Goal: Find specific page/section: Find specific page/section

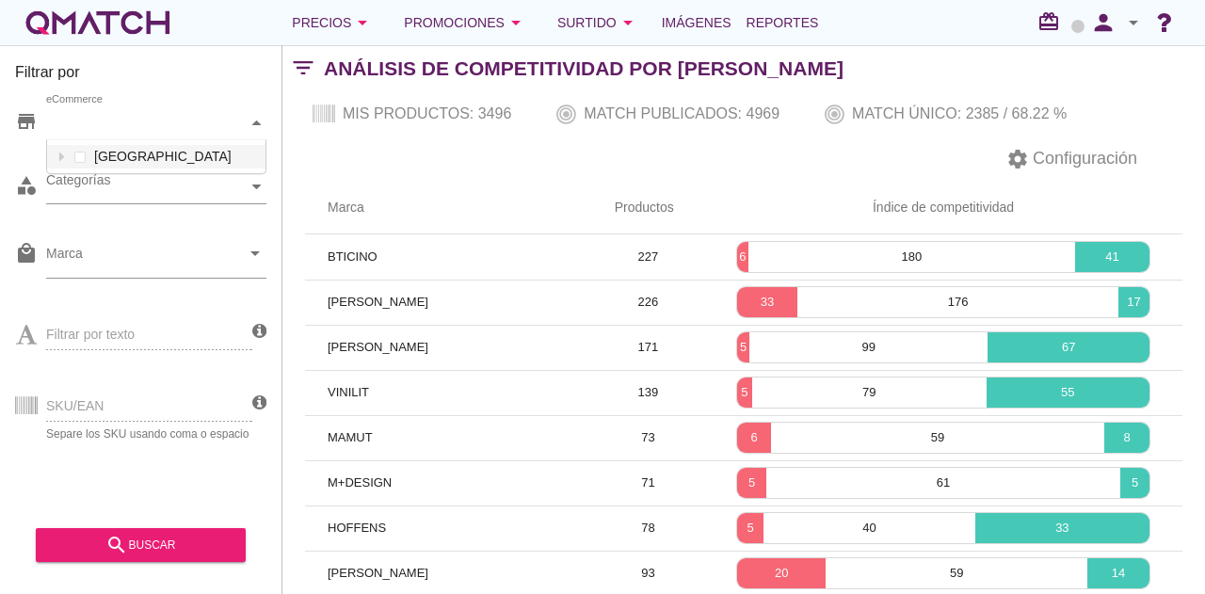
click at [175, 136] on div "eCommerce" at bounding box center [147, 122] width 202 height 33
click at [168, 140] on div "eCommerce [GEOGRAPHIC_DATA]" at bounding box center [156, 123] width 220 height 34
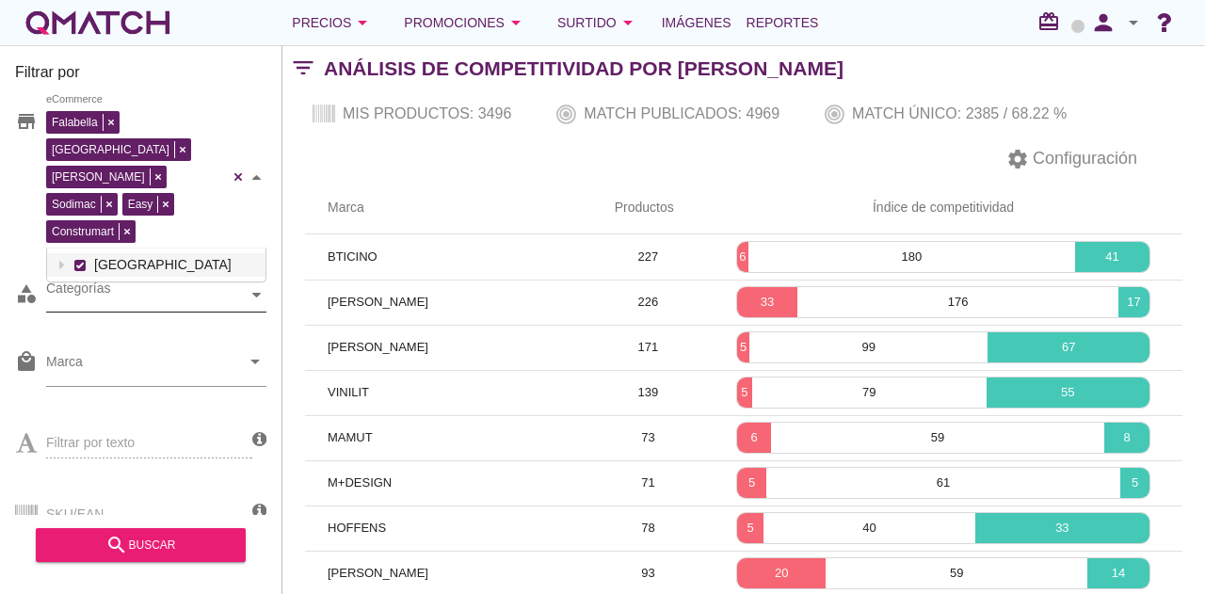
click at [180, 285] on div "Categorías" at bounding box center [147, 295] width 202 height 20
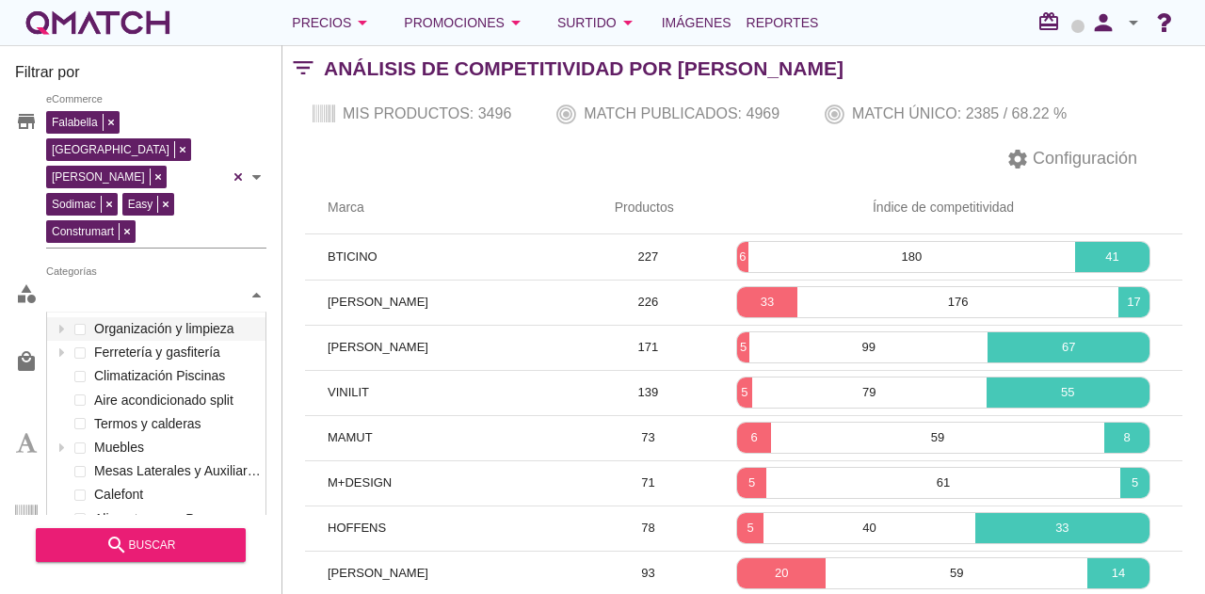
scroll to position [281, 218]
click at [320, 192] on th "Marca" at bounding box center [448, 208] width 287 height 53
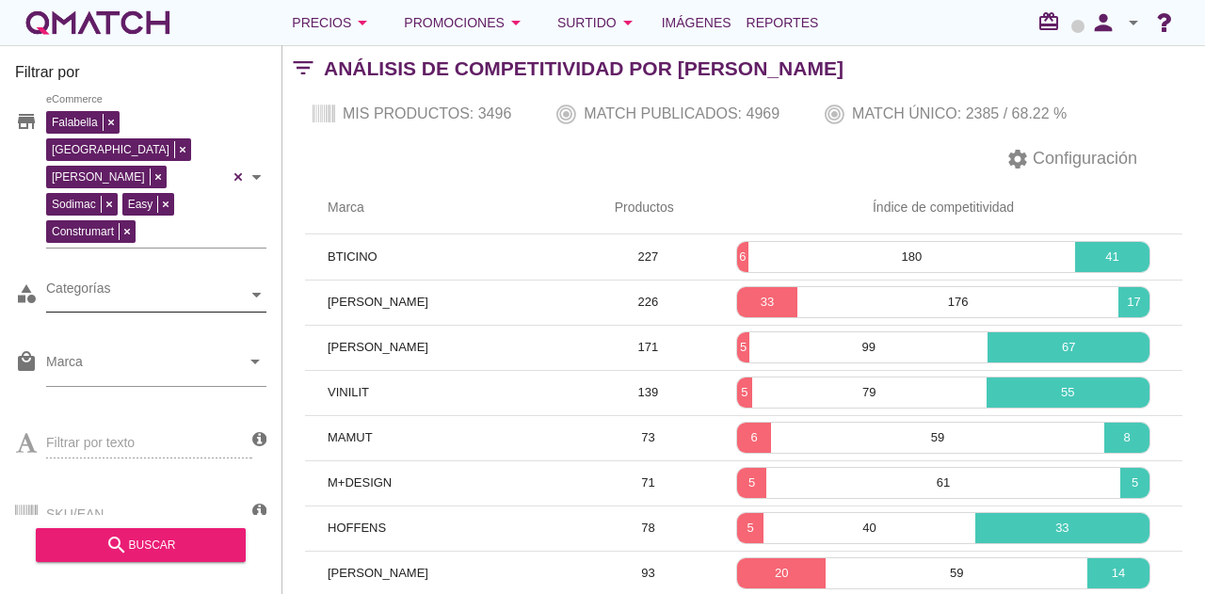
click at [168, 285] on div "Categorías" at bounding box center [147, 295] width 202 height 20
type input "a"
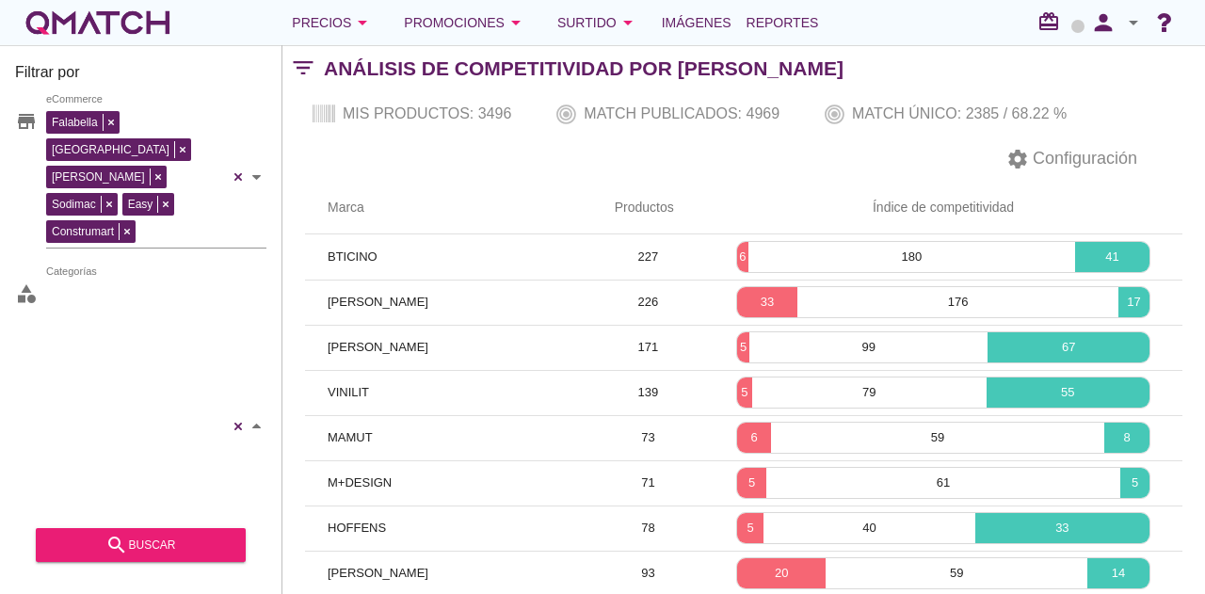
click at [141, 297] on div "Tractores y accesorios Motosierras Otras Máquinas y Accesorios Cortadoras [PERS…" at bounding box center [156, 427] width 220 height 296
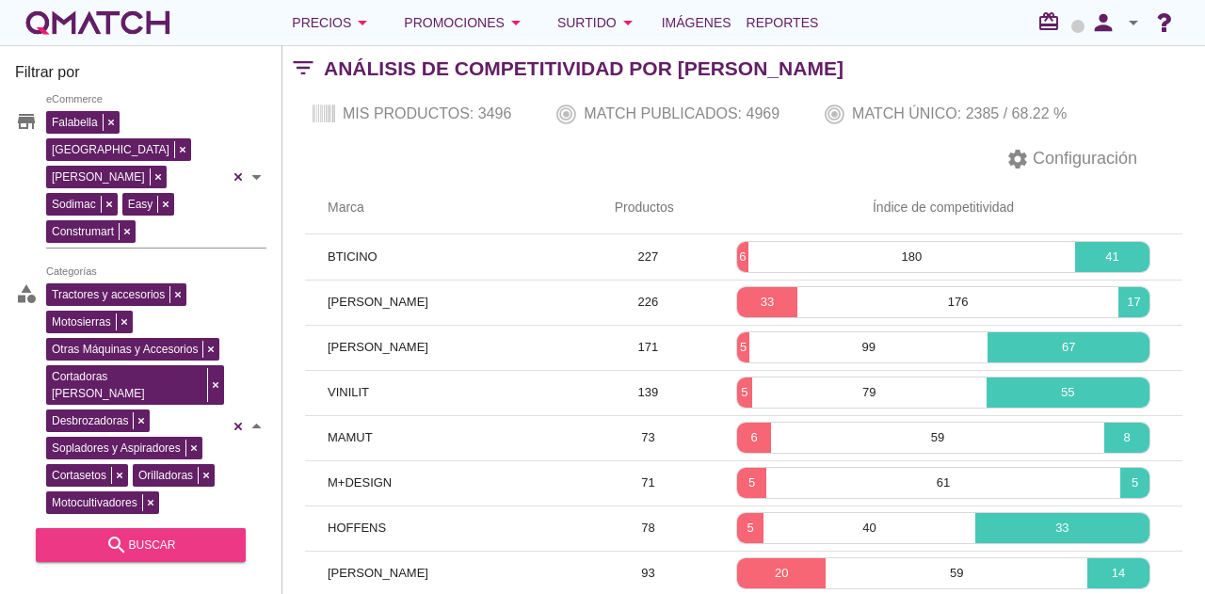
type input "maquin"
click at [158, 555] on div "search buscar" at bounding box center [141, 545] width 180 height 23
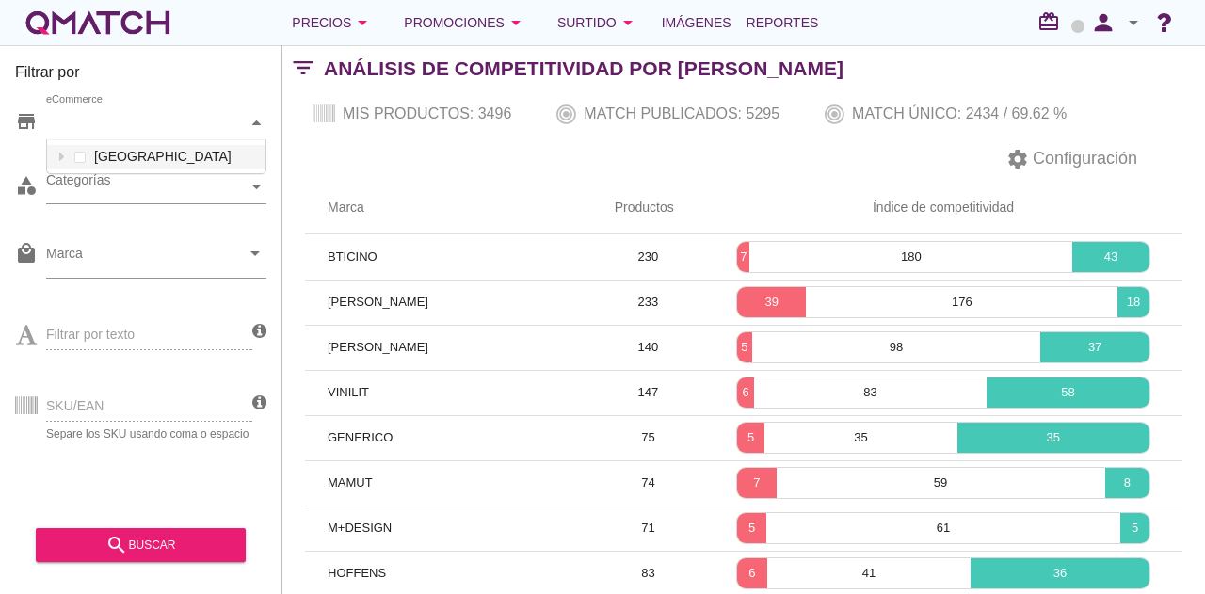
click at [126, 123] on div "eCommerce" at bounding box center [147, 123] width 202 height 20
click at [134, 140] on div "eCommerce [GEOGRAPHIC_DATA]" at bounding box center [156, 123] width 220 height 34
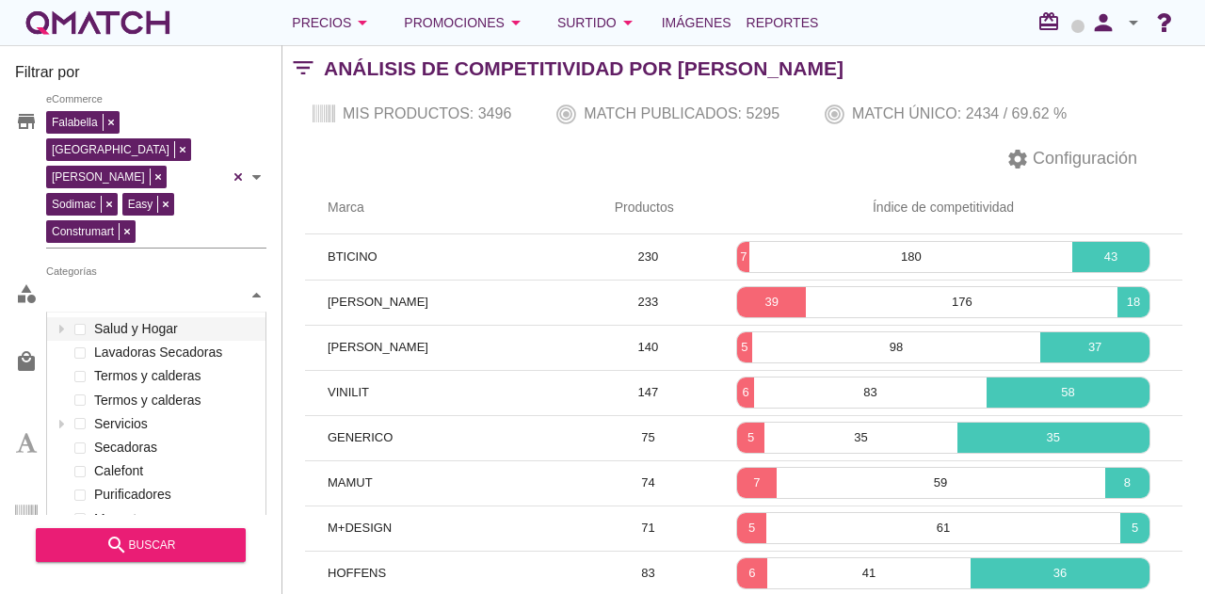
click at [134, 285] on div "Categorías" at bounding box center [147, 295] width 202 height 20
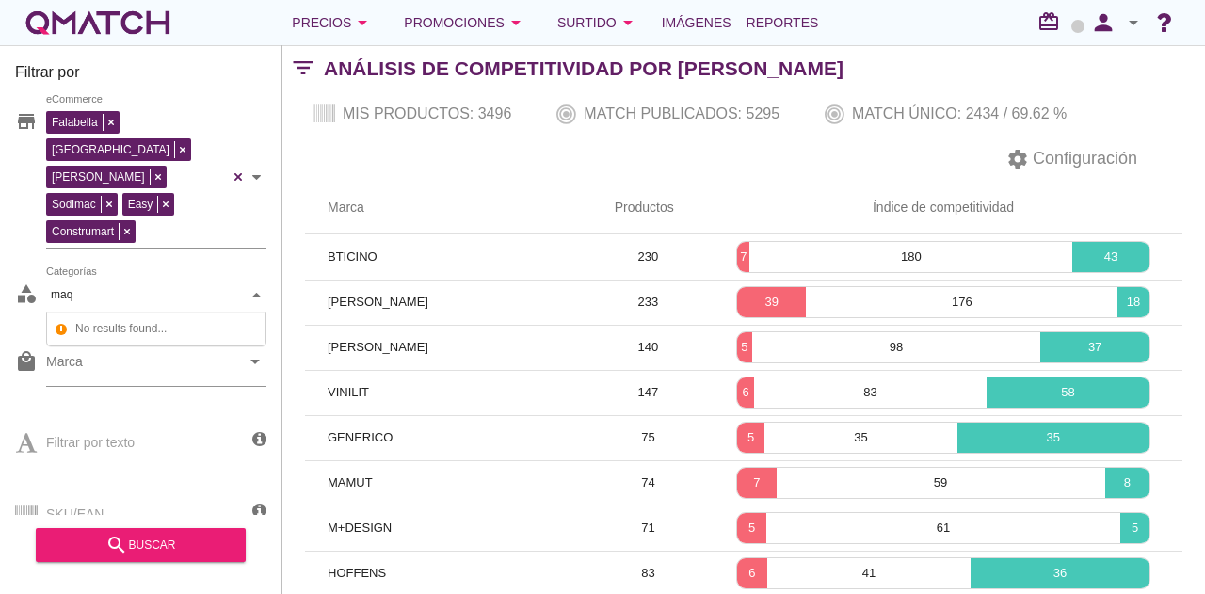
scroll to position [128, 218]
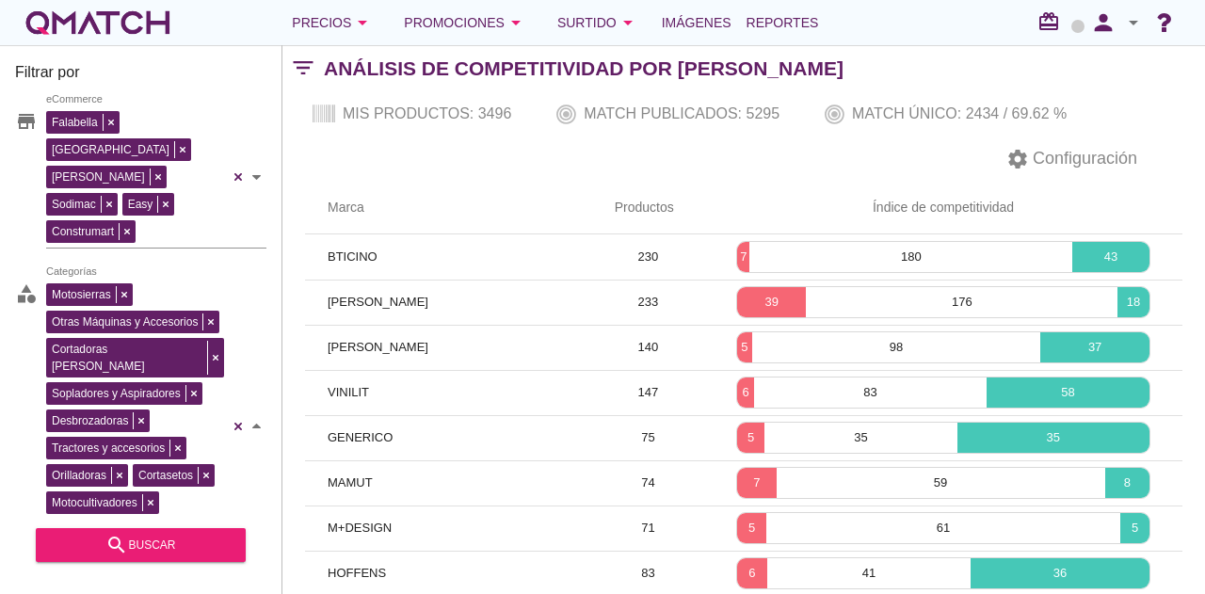
click at [158, 299] on div "Motosierras Otras Máquinas y Accesorios Cortadoras de pasto Sopladores y Aspira…" at bounding box center [156, 427] width 220 height 296
type input "maquin"
click at [178, 547] on div "search buscar" at bounding box center [141, 545] width 180 height 23
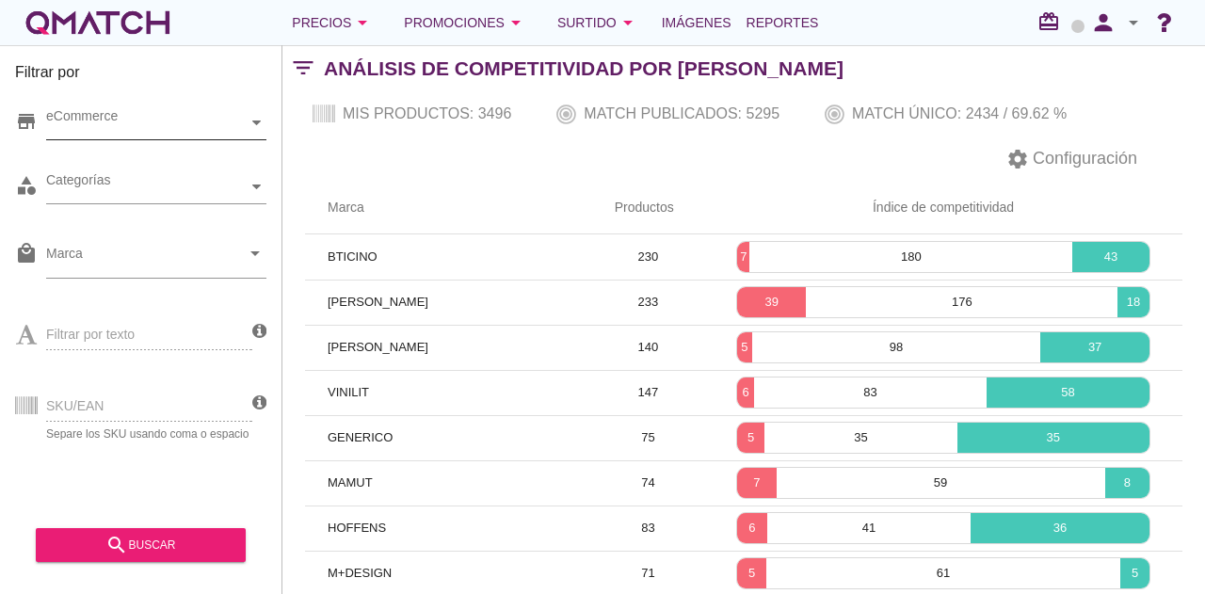
drag, startPoint x: 105, startPoint y: 121, endPoint x: 109, endPoint y: 134, distance: 12.8
click at [105, 121] on div "eCommerce" at bounding box center [147, 123] width 202 height 20
click at [116, 140] on div "eCommerce [GEOGRAPHIC_DATA]" at bounding box center [156, 123] width 220 height 34
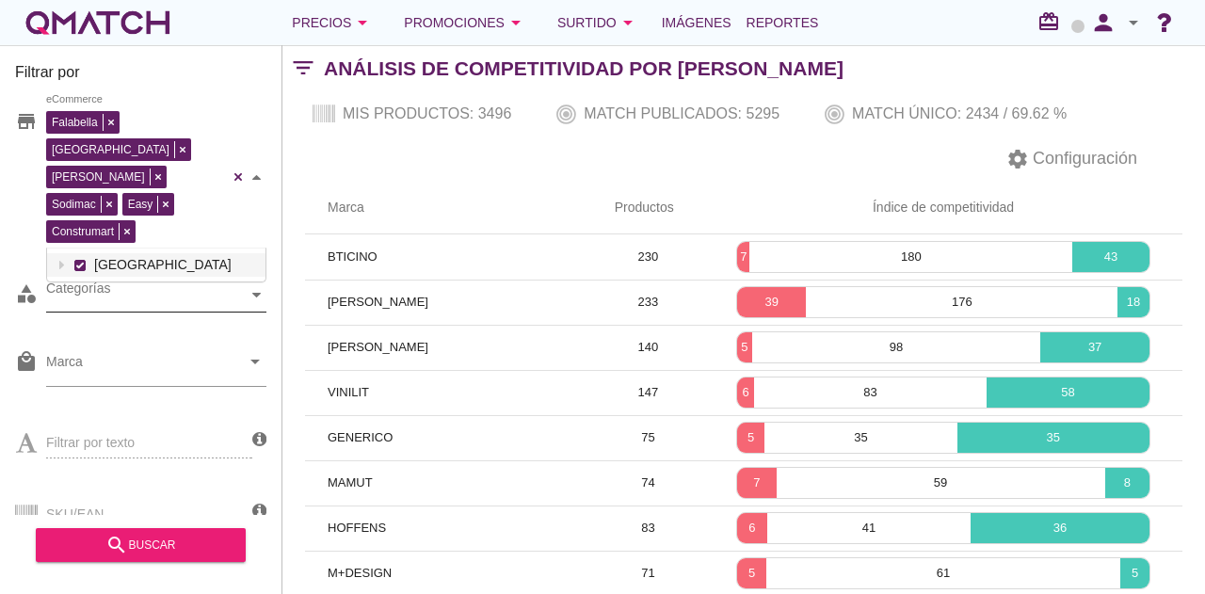
click at [121, 285] on div "Categorías" at bounding box center [147, 295] width 202 height 20
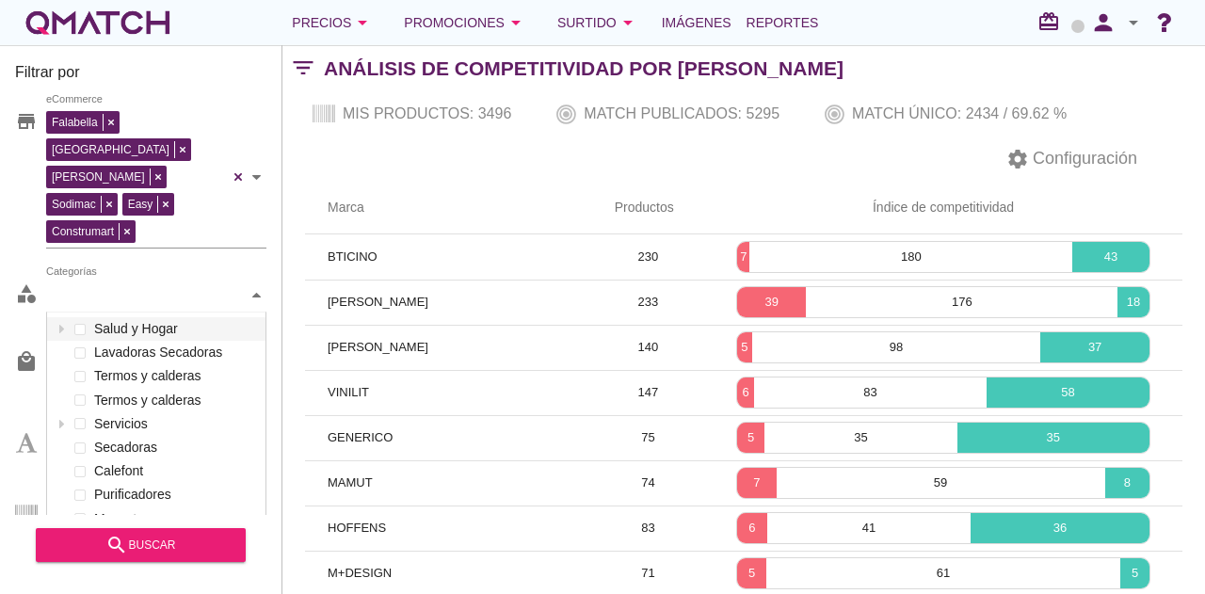
scroll to position [281, 218]
type input "A"
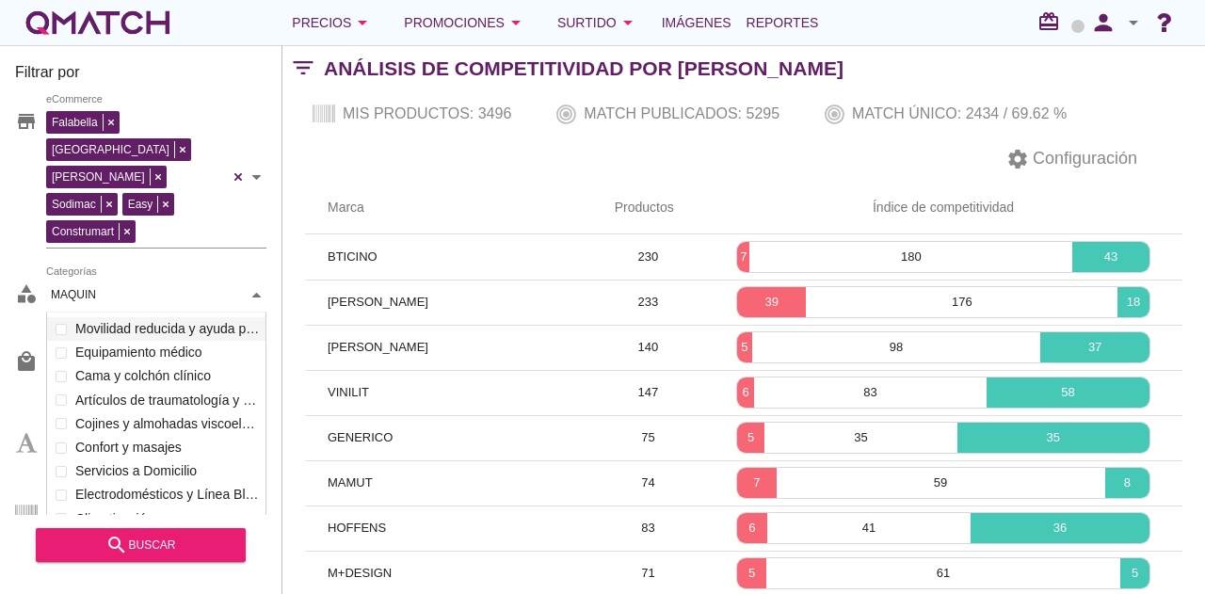
scroll to position [130, 220]
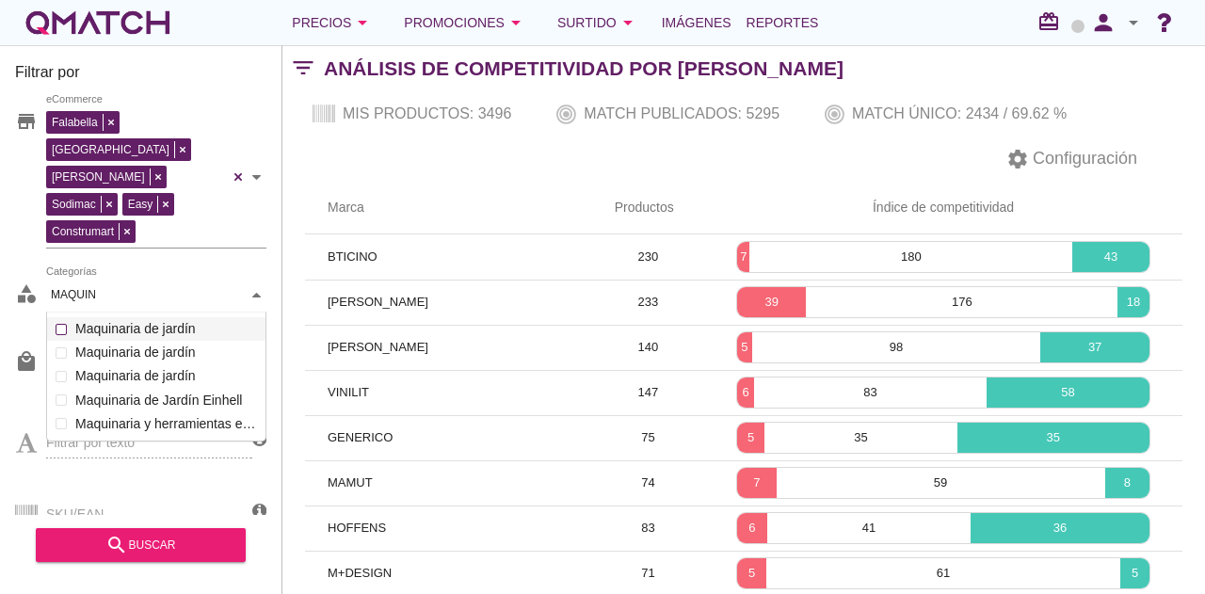
click at [130, 279] on div "Categorías MAQUIN MAQUIN Salud y Hogar Lavadoras Secadoras Termos y calderas Te…" at bounding box center [156, 296] width 220 height 34
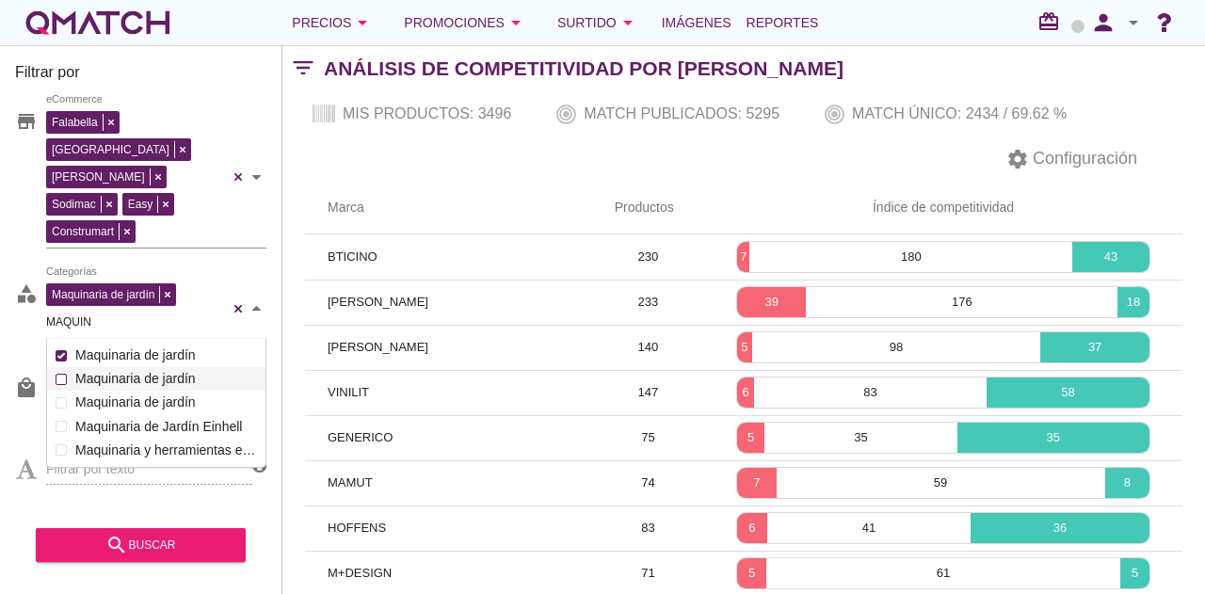
click at [129, 314] on div "Maquinaria de jardín Categorías MAQUIN MAQUIN Salud y Hogar Lavadoras Secadoras…" at bounding box center [156, 309] width 220 height 60
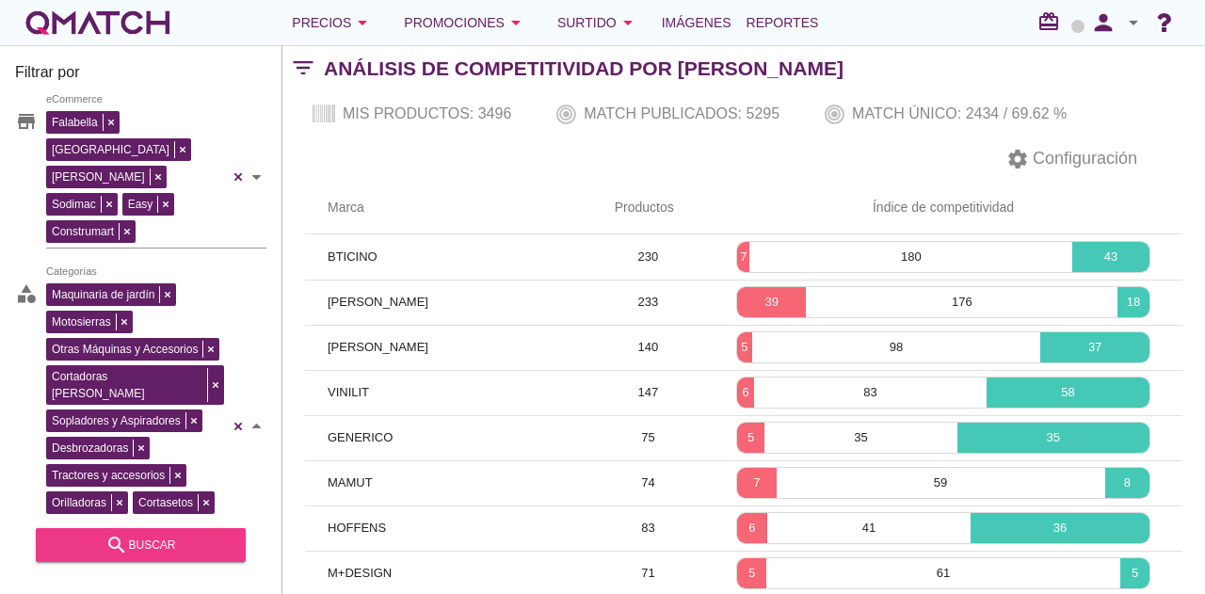
type input "MAQUIN"
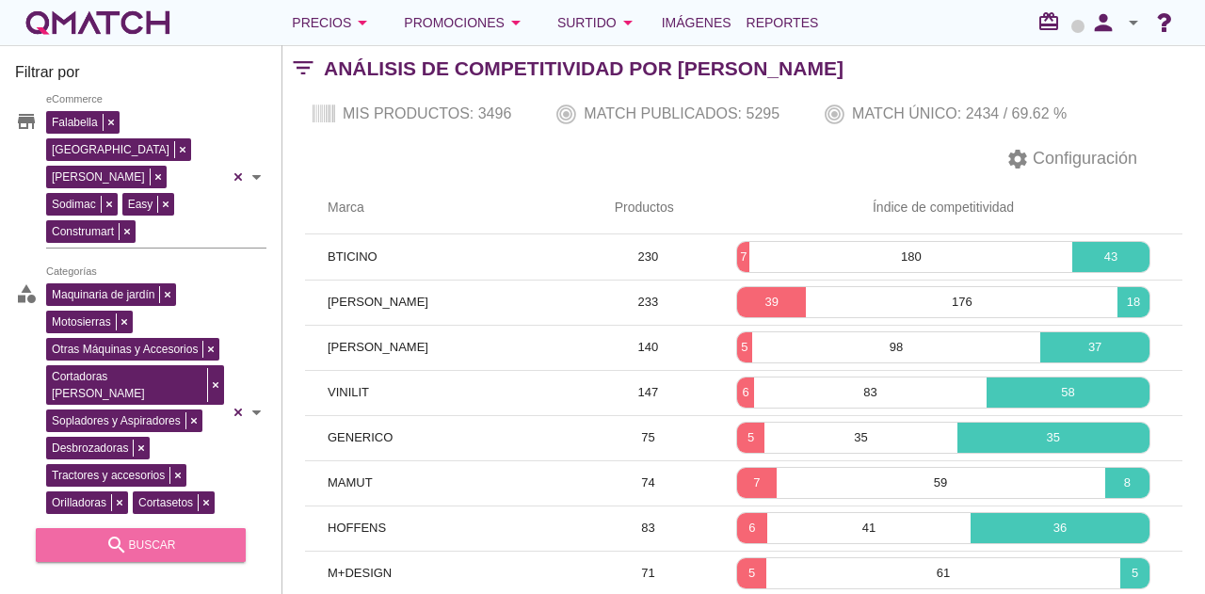
click at [192, 543] on div "search buscar" at bounding box center [141, 545] width 180 height 23
